Goal: Information Seeking & Learning: Learn about a topic

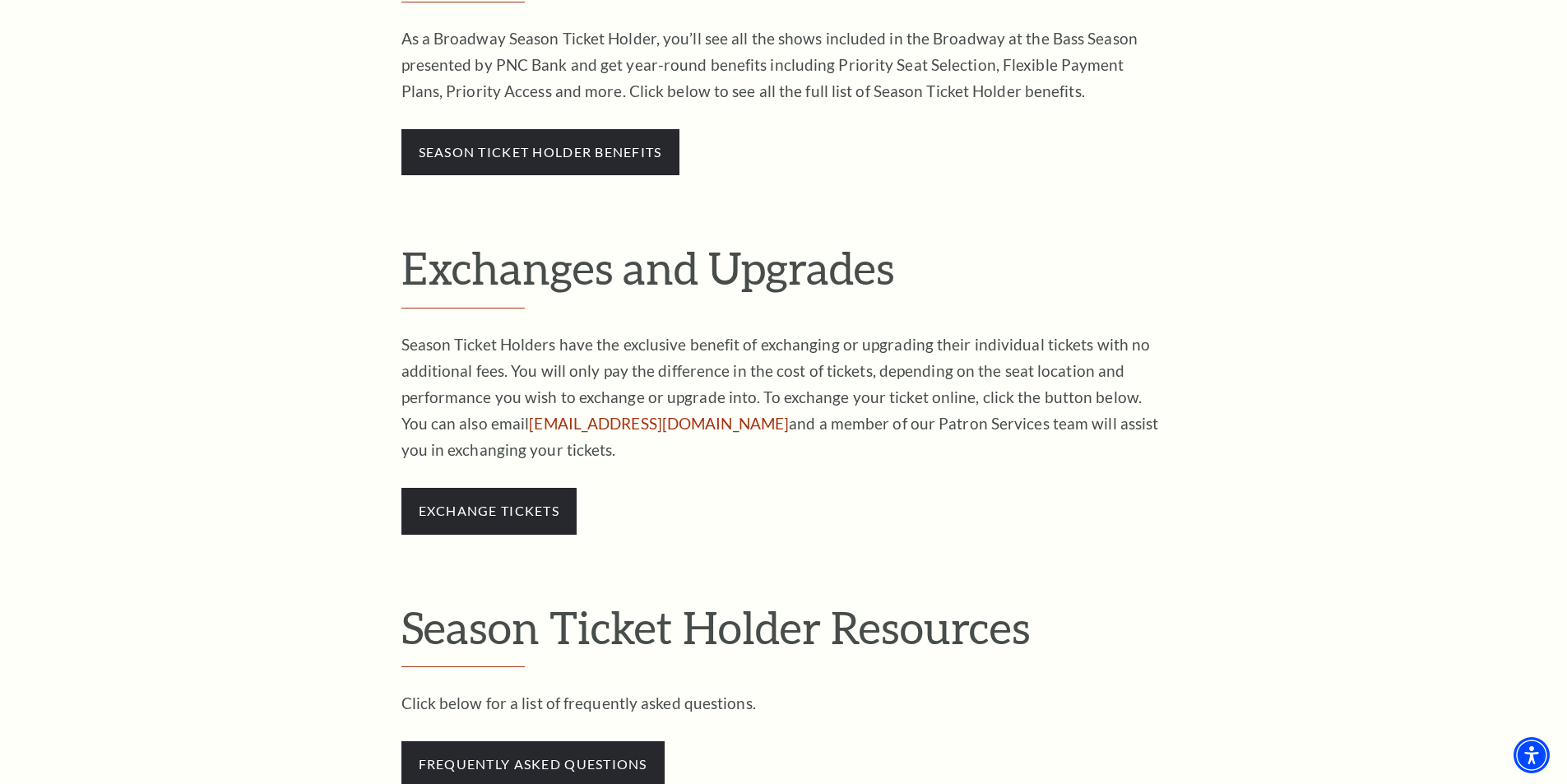
scroll to position [848, 0]
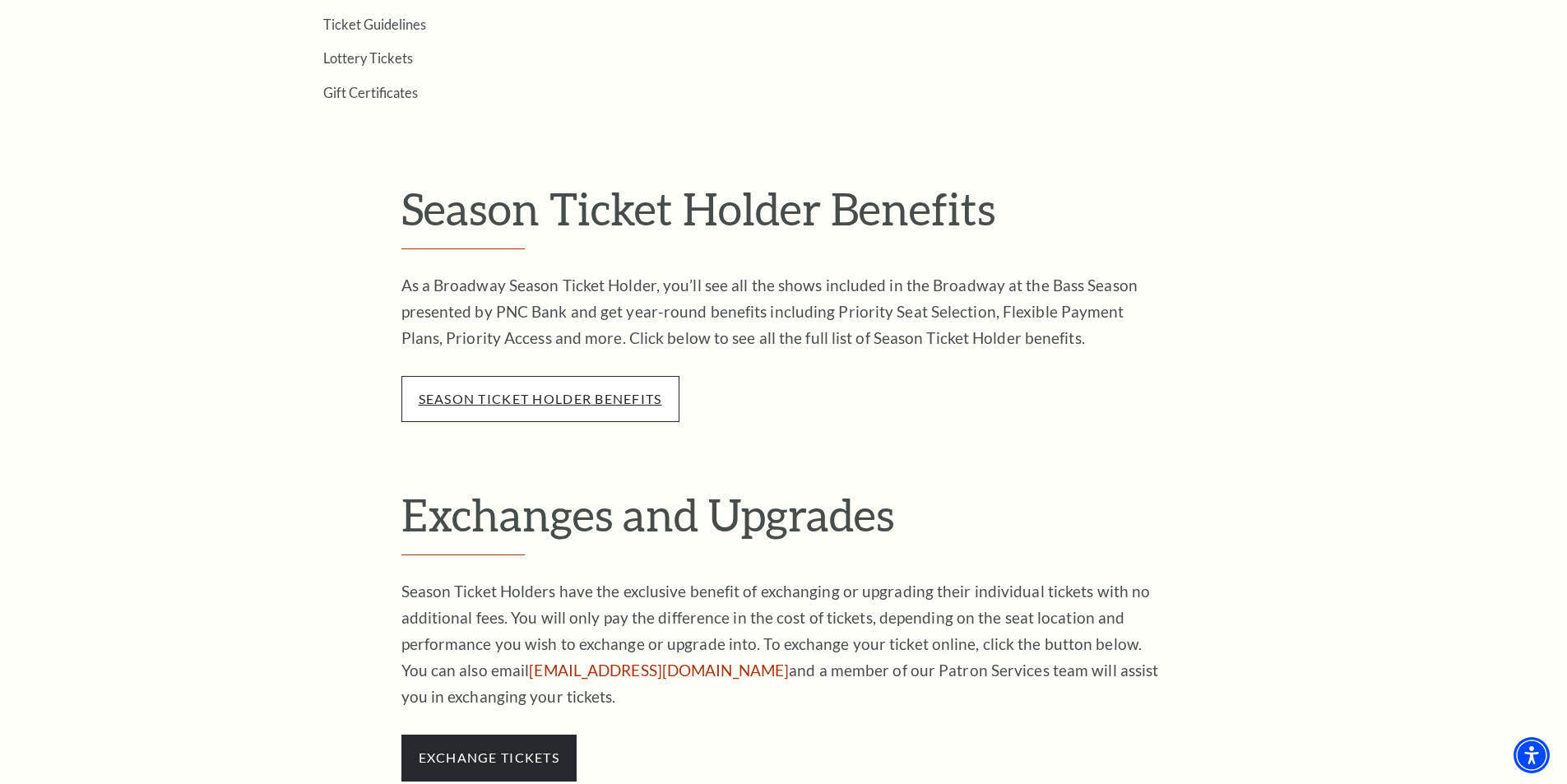
click at [576, 398] on link "season ticket holder benefits" at bounding box center [540, 399] width 244 height 16
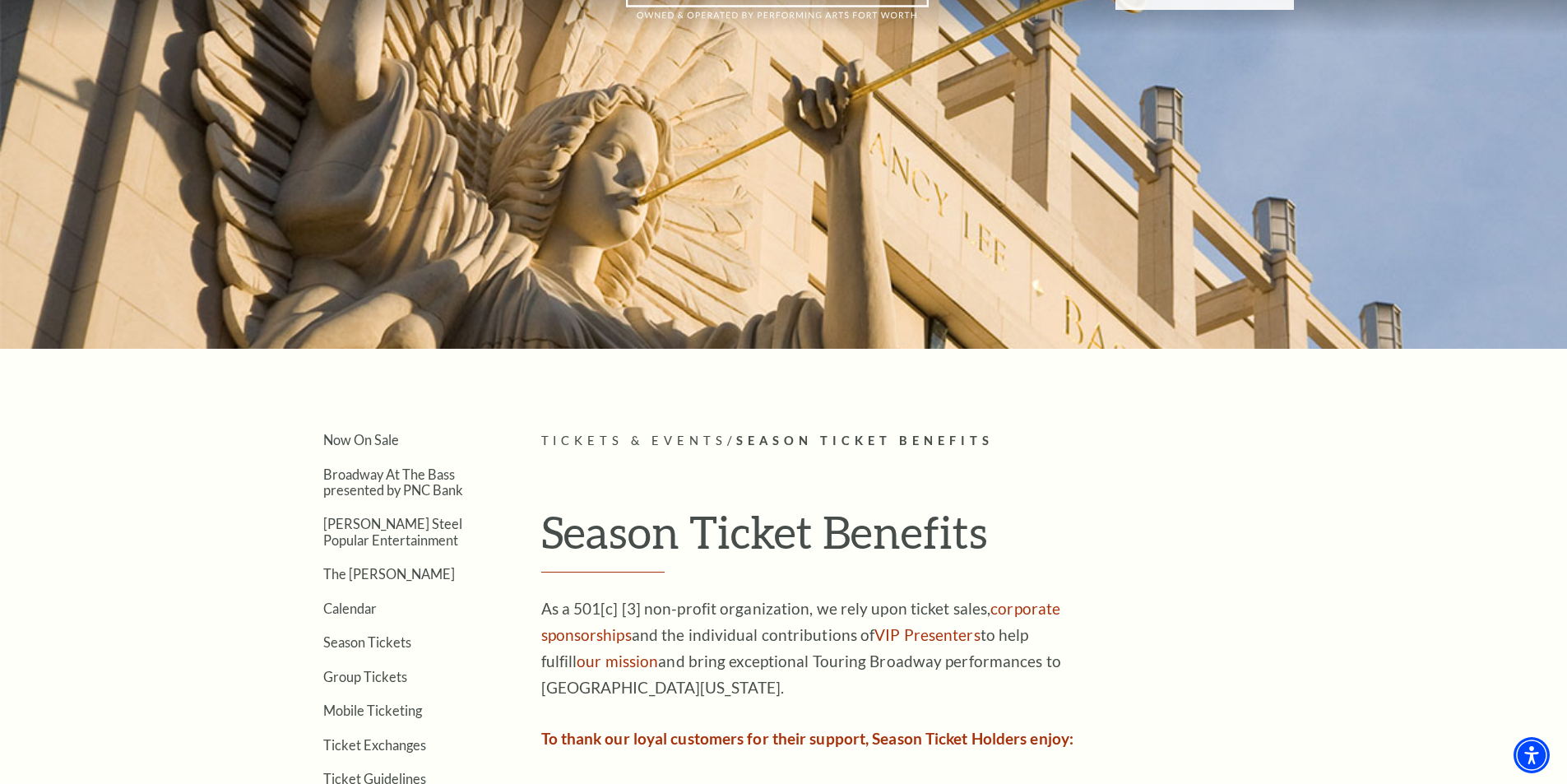
scroll to position [342, 0]
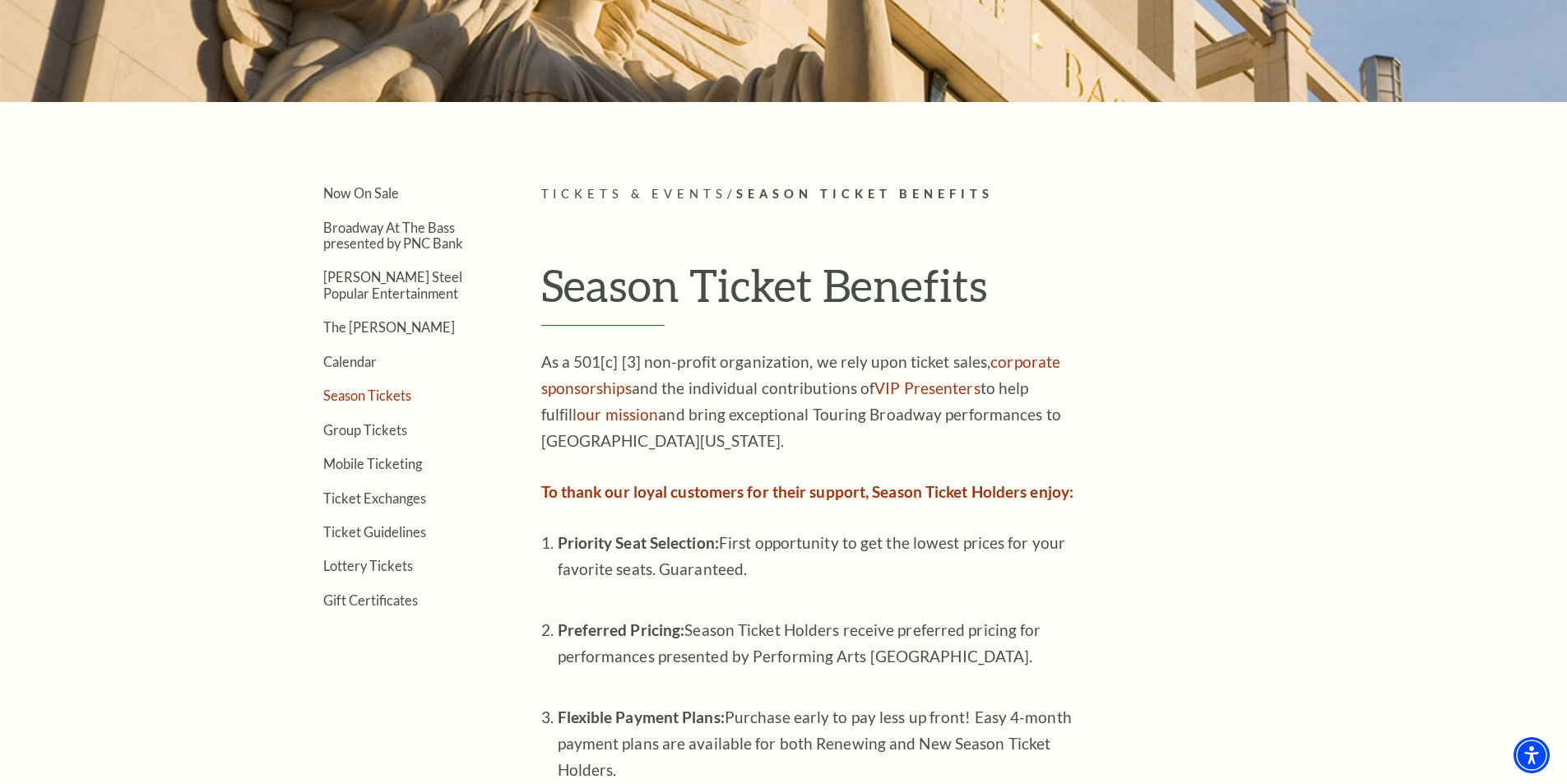
click at [396, 391] on link "Season Tickets" at bounding box center [367, 395] width 88 height 16
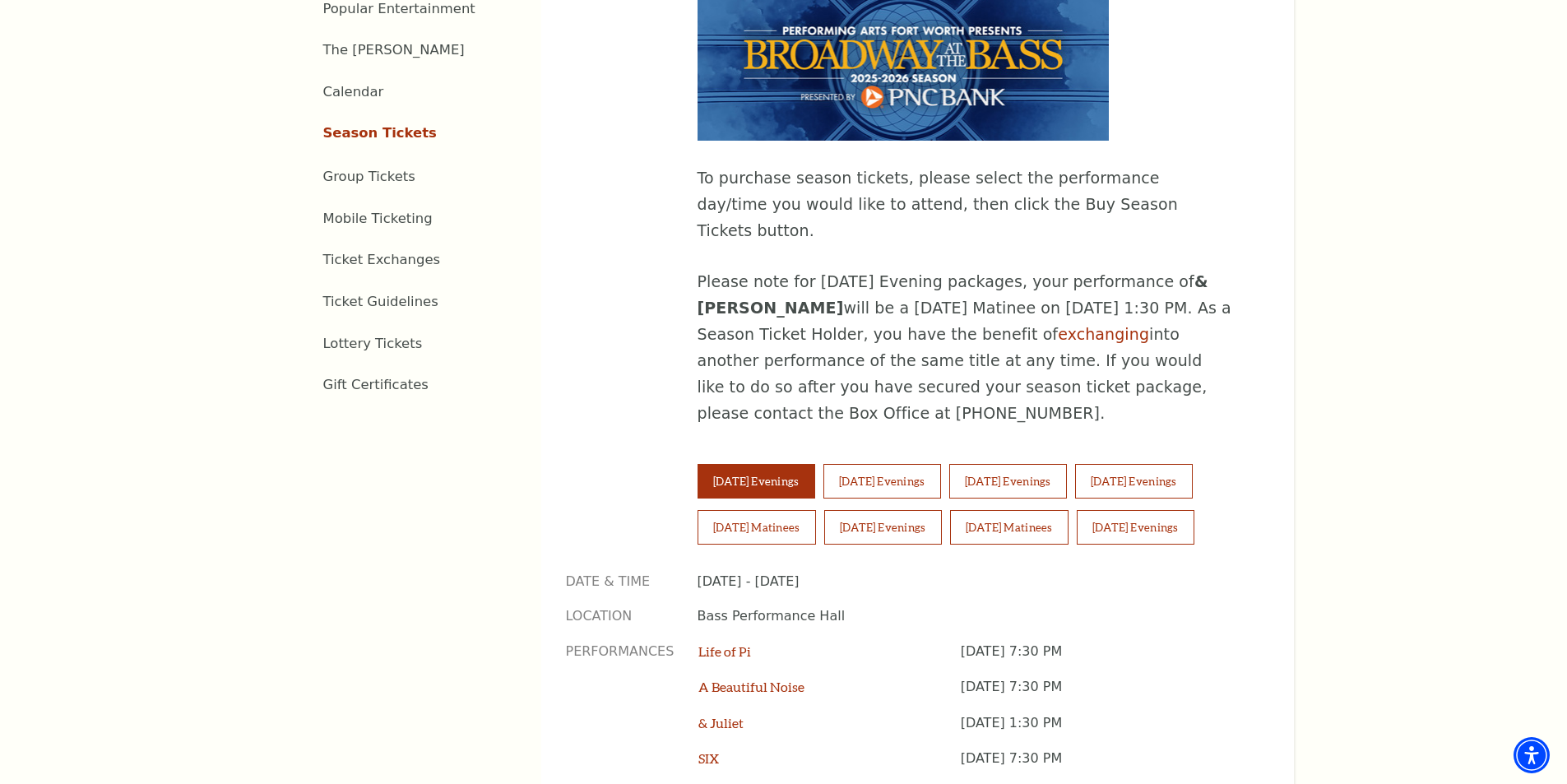
scroll to position [904, 0]
click at [807, 509] on button "[DATE] Matinees" at bounding box center [756, 525] width 119 height 35
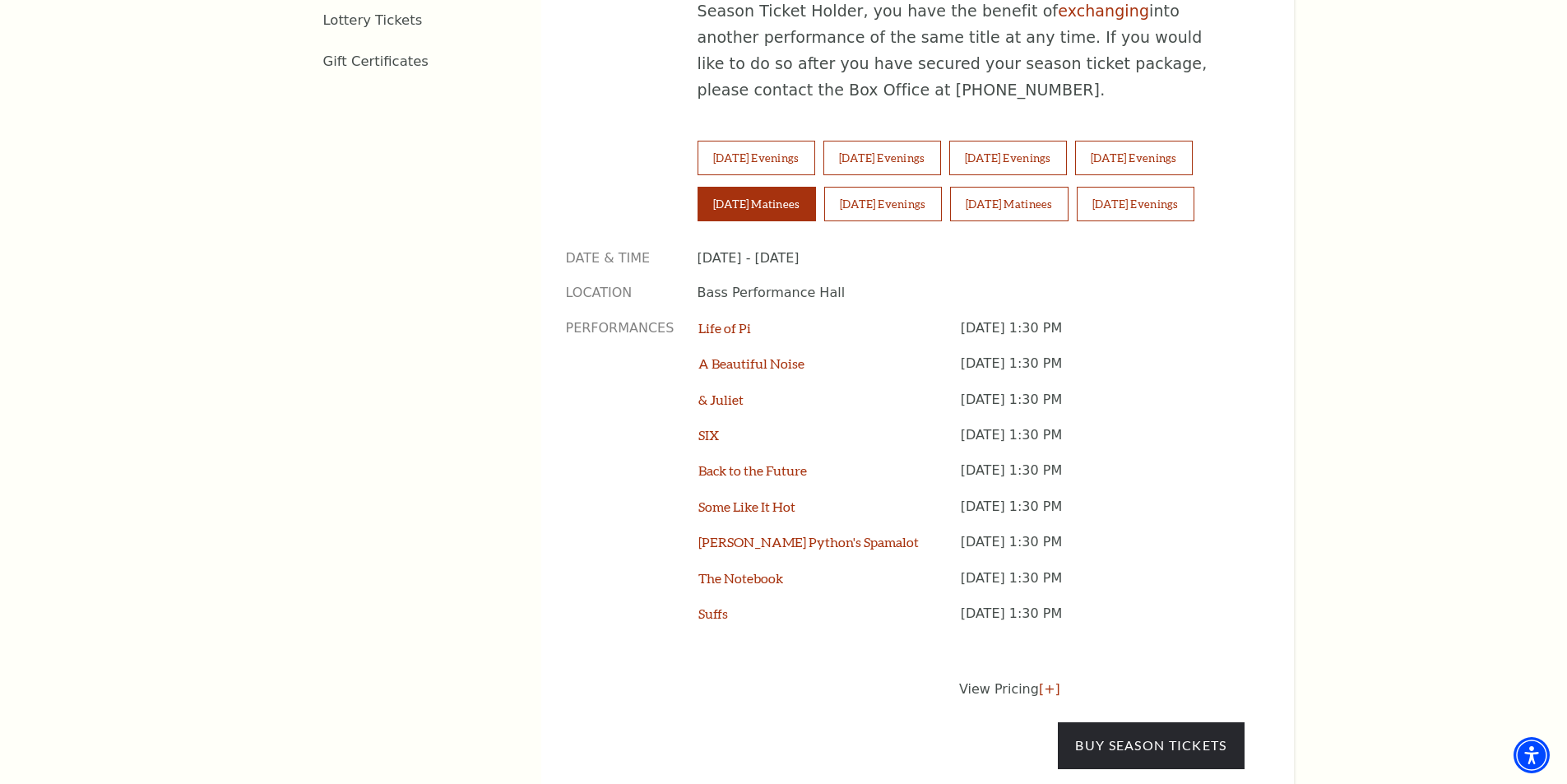
scroll to position [1234, 0]
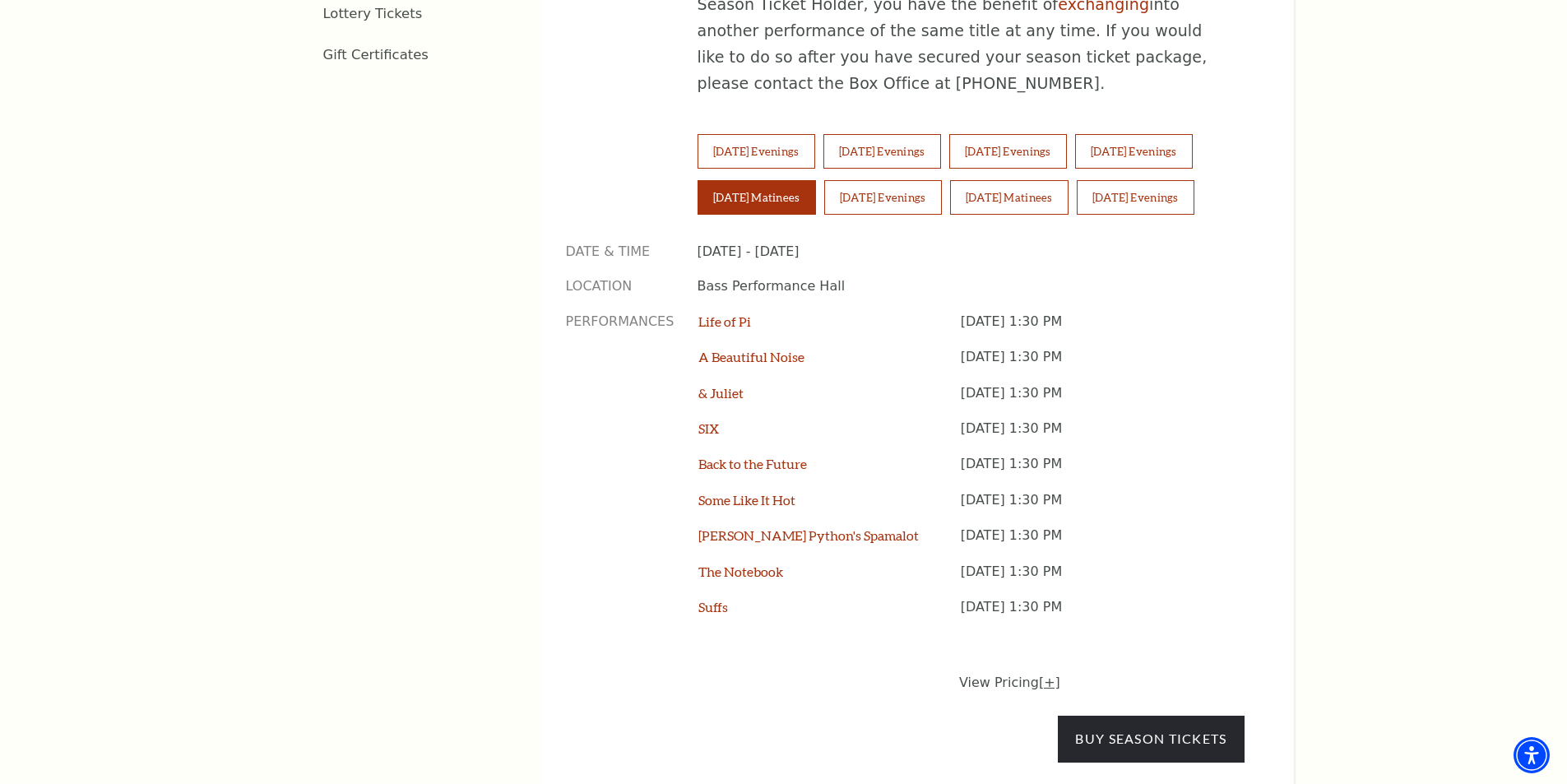
click at [1045, 674] on link "[+]" at bounding box center [1050, 681] width 21 height 16
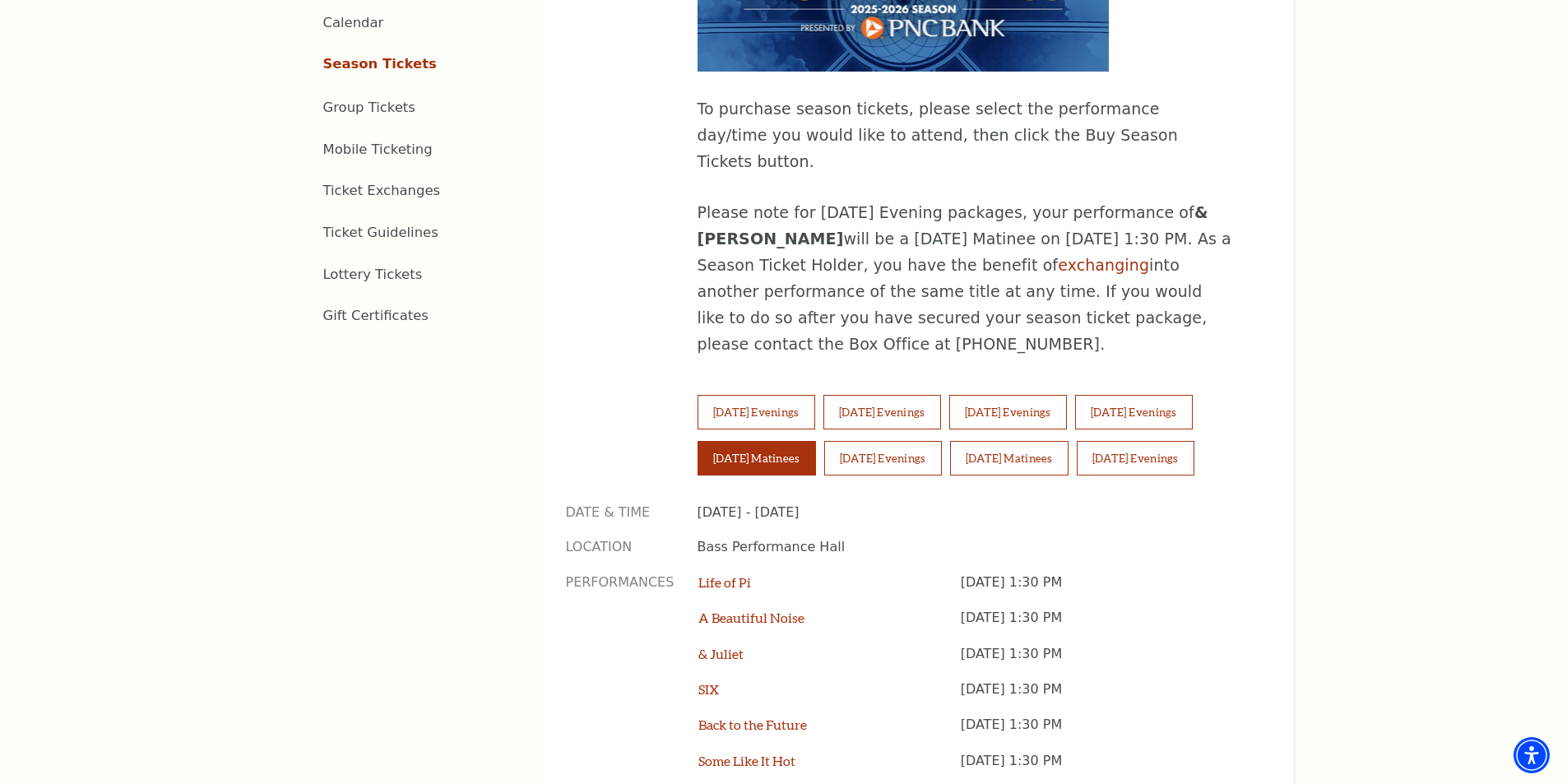
scroll to position [973, 0]
click at [996, 440] on button "[DATE] Matinees" at bounding box center [1009, 456] width 119 height 35
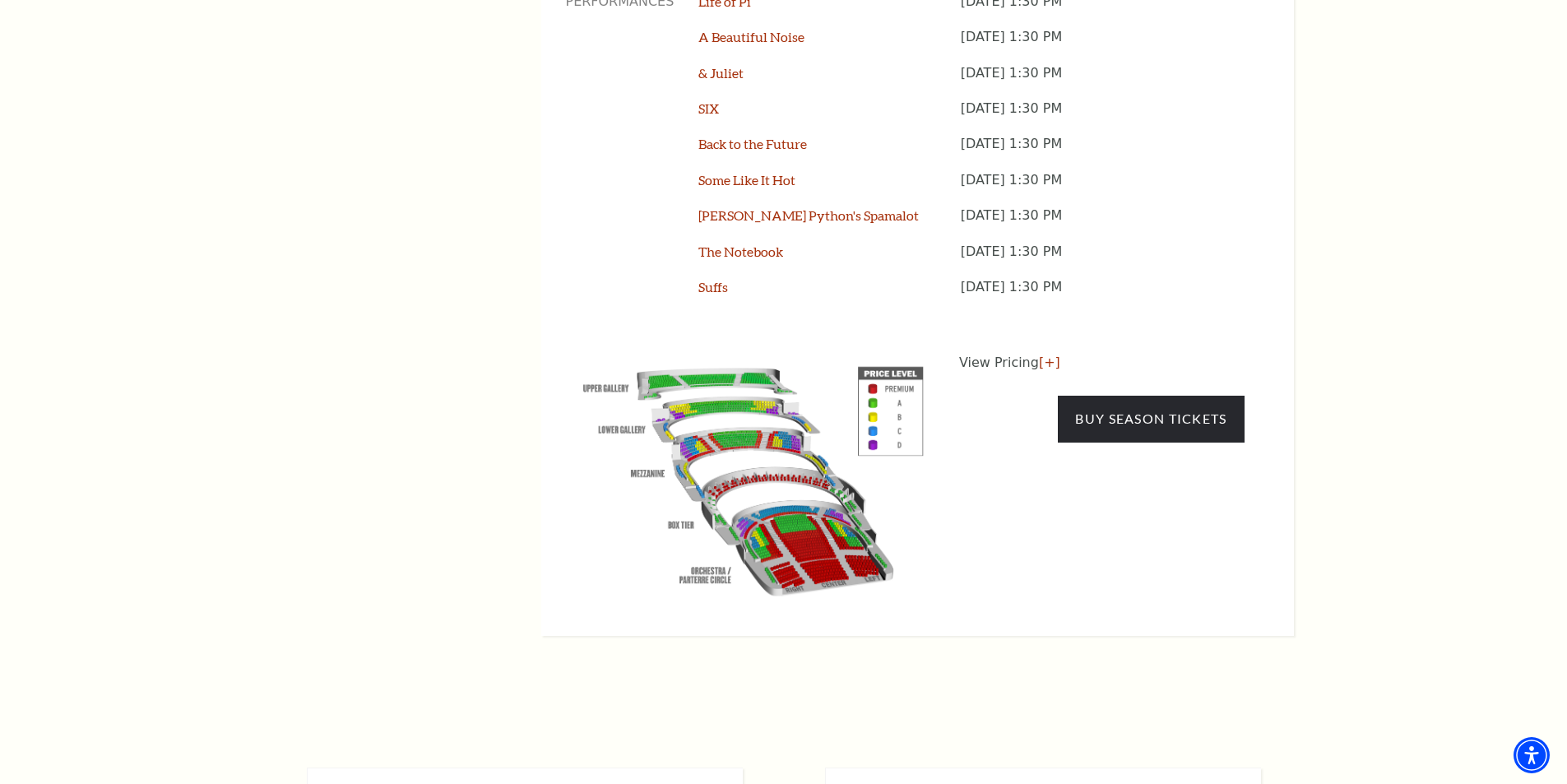
scroll to position [1631, 0]
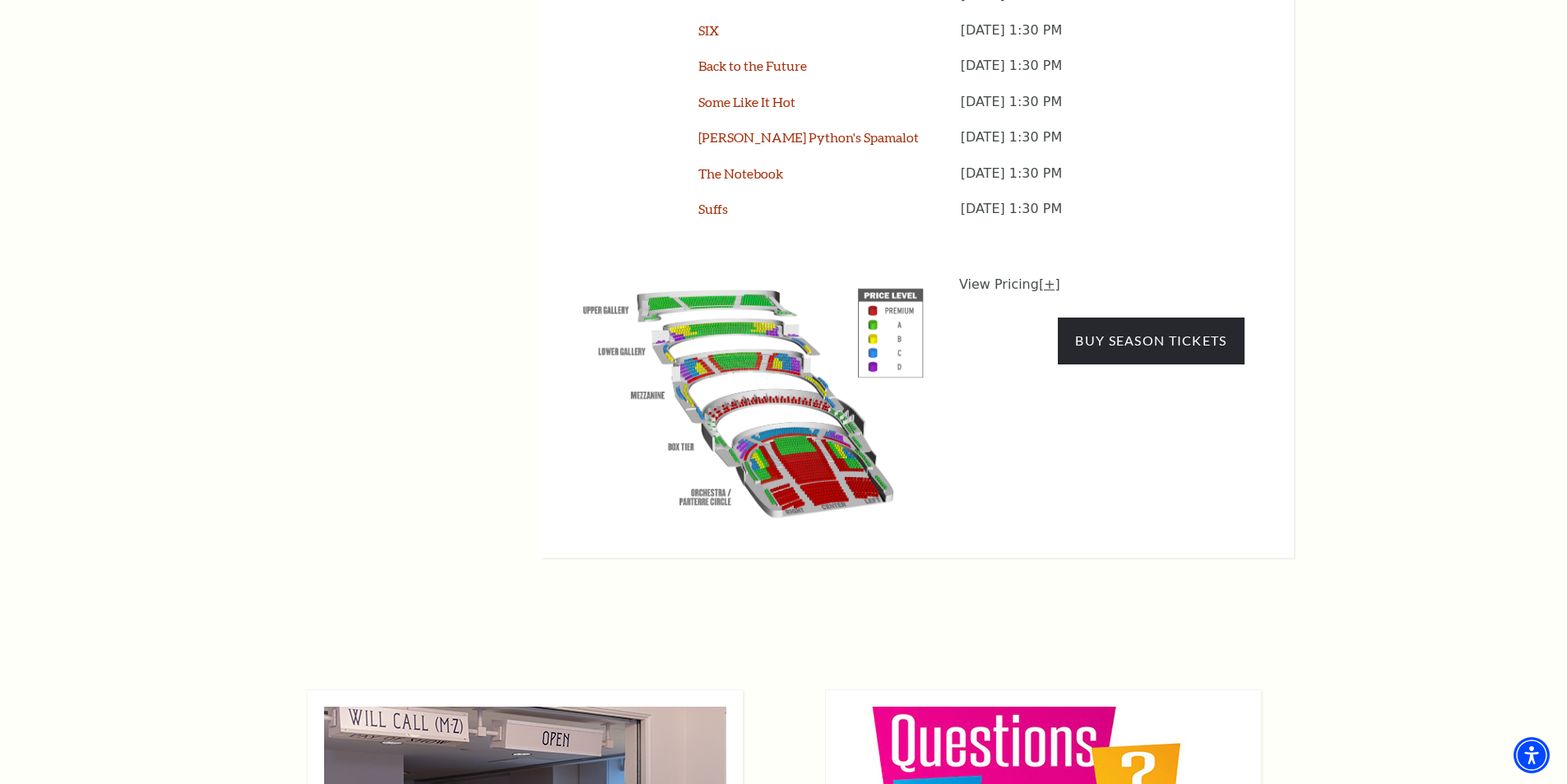
click at [1046, 276] on link "[+]" at bounding box center [1050, 284] width 21 height 16
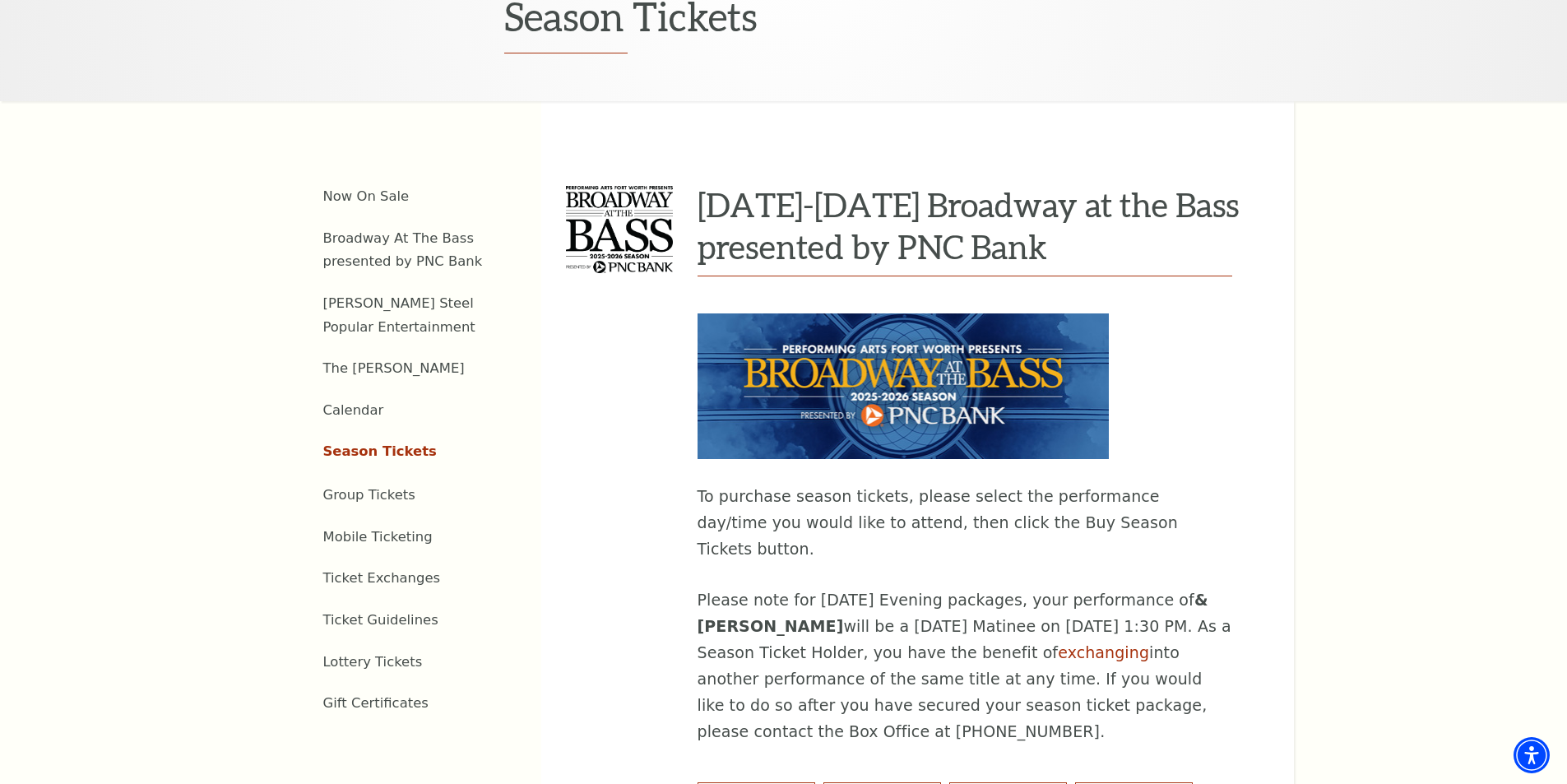
scroll to position [563, 0]
